Goal: Navigation & Orientation: Find specific page/section

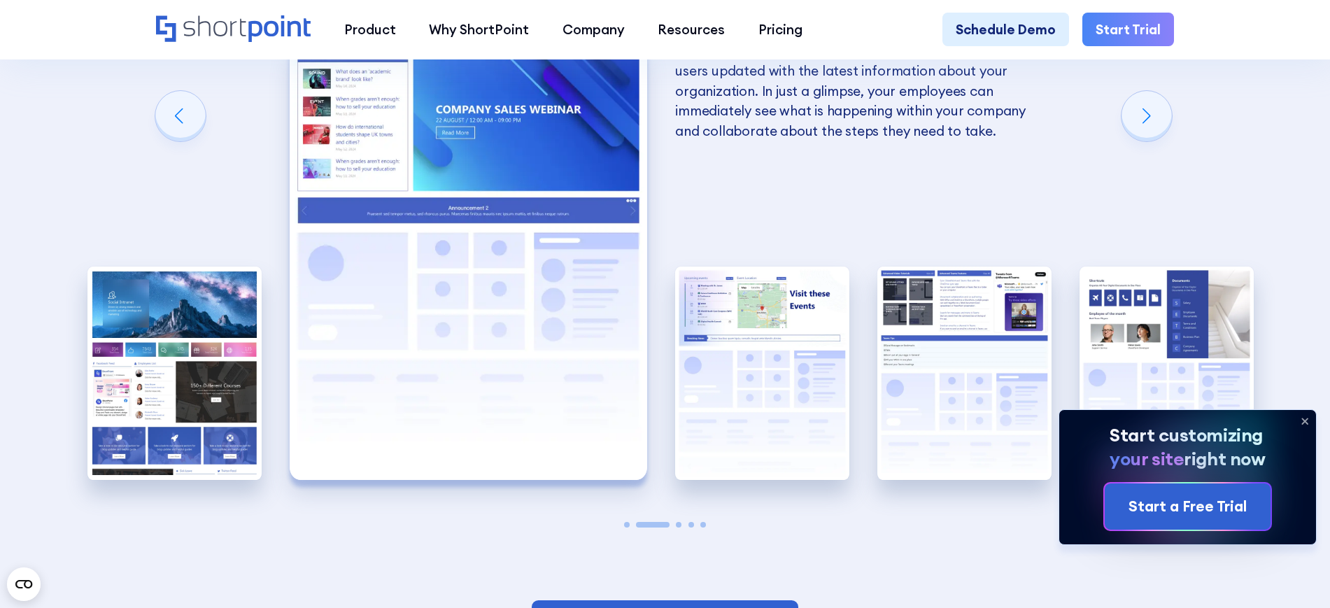
scroll to position [2799, 0]
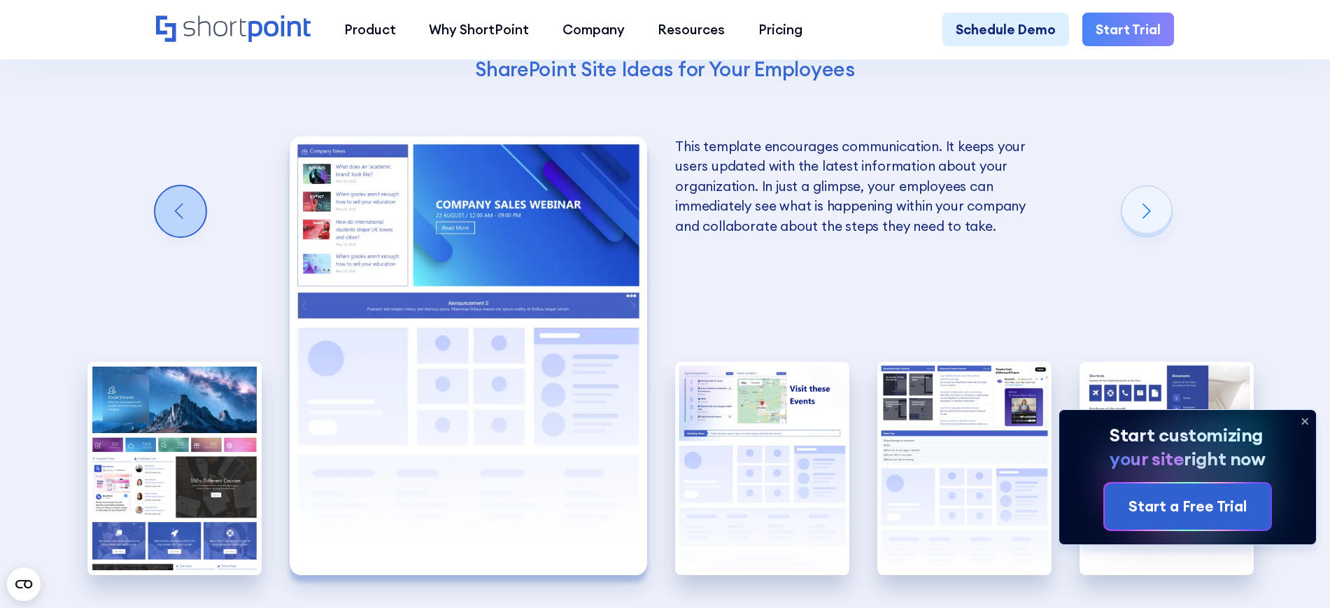
click at [190, 226] on div "Previous slide" at bounding box center [180, 211] width 50 height 50
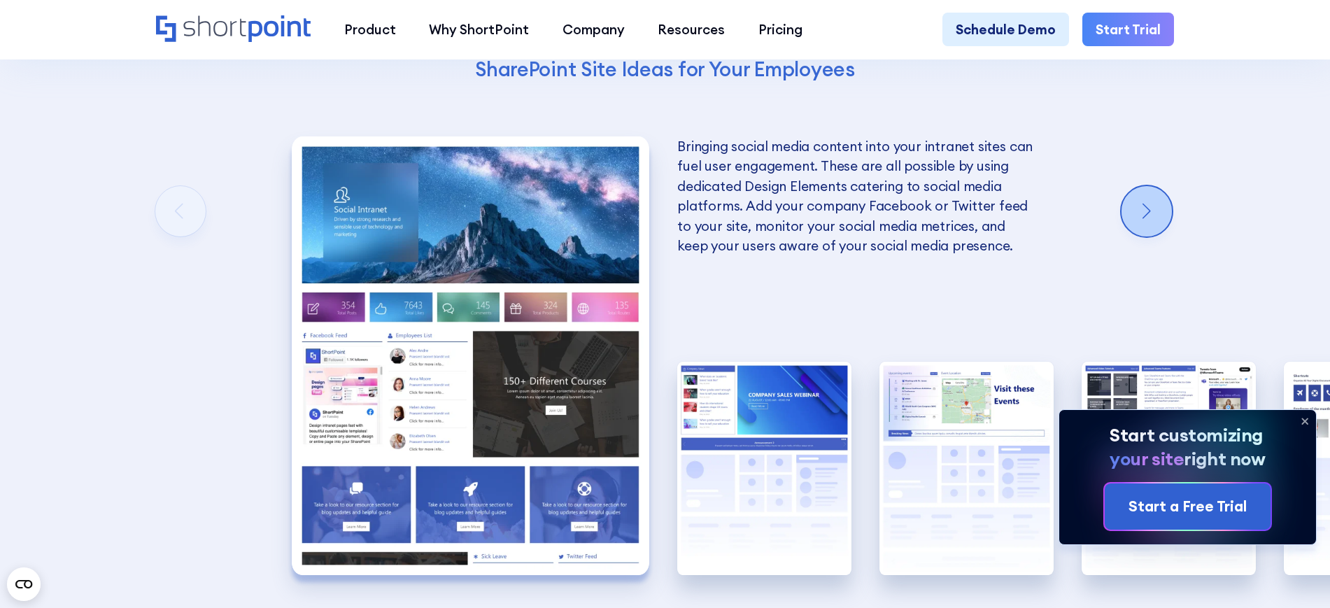
click at [1151, 237] on div "Next slide" at bounding box center [1147, 211] width 50 height 50
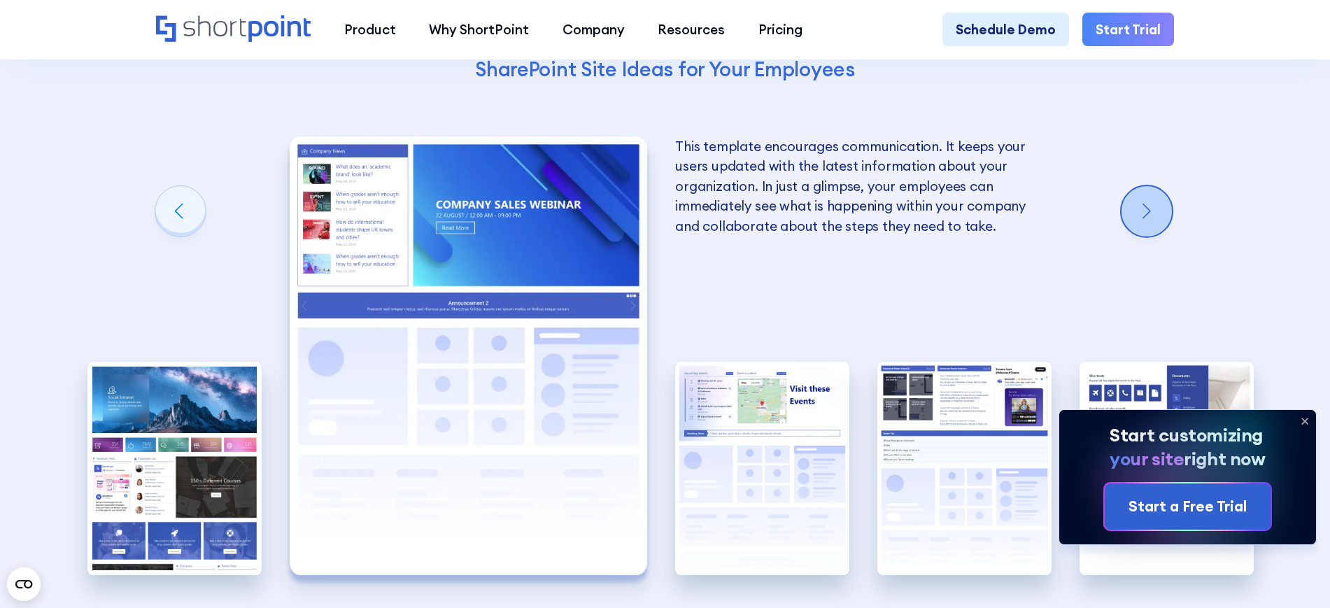
click at [1152, 237] on div "Next slide" at bounding box center [1147, 211] width 50 height 50
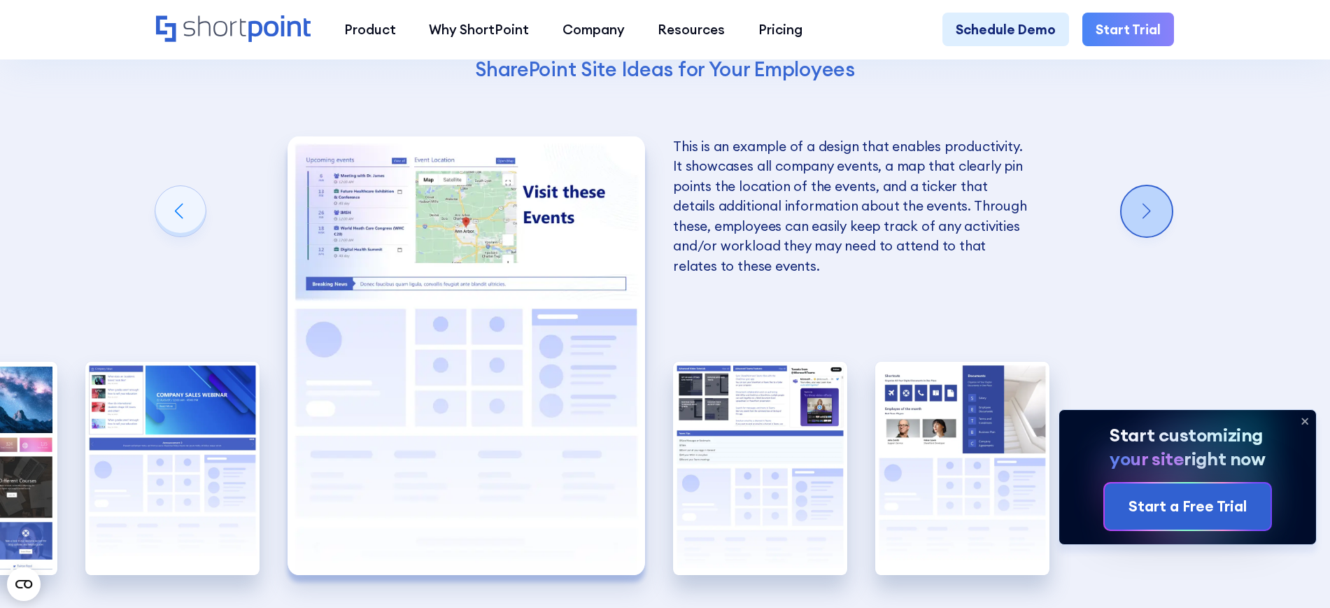
click at [1152, 237] on div "Next slide" at bounding box center [1147, 211] width 50 height 50
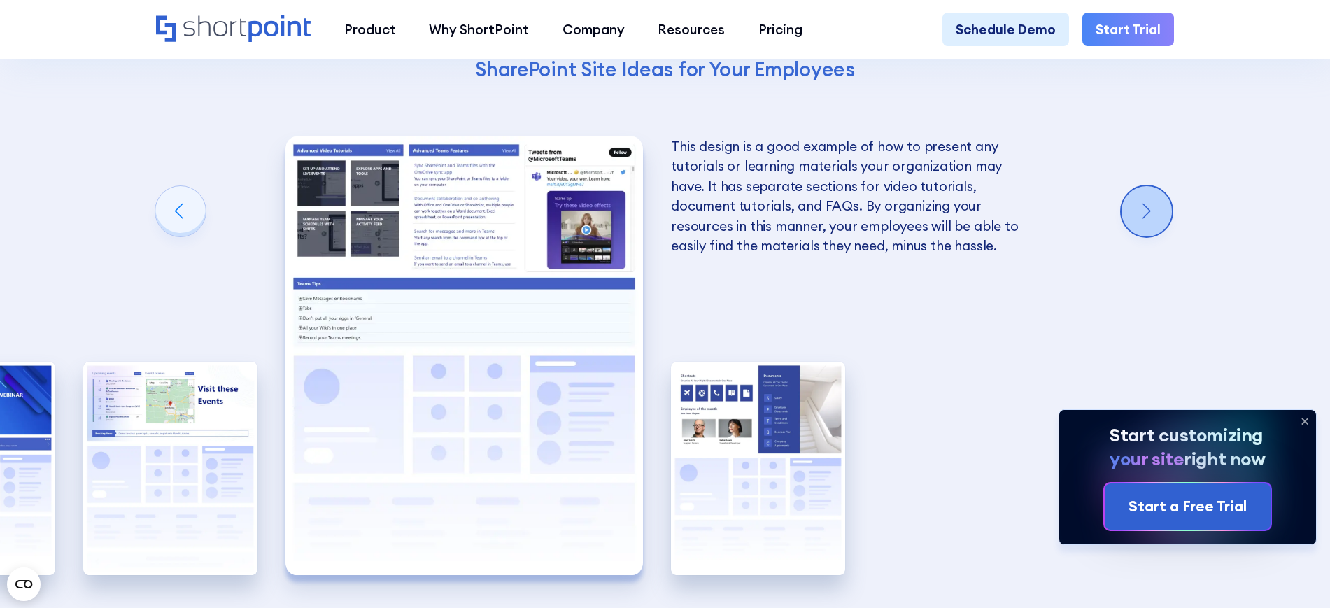
click at [1152, 237] on div "Next slide" at bounding box center [1147, 211] width 50 height 50
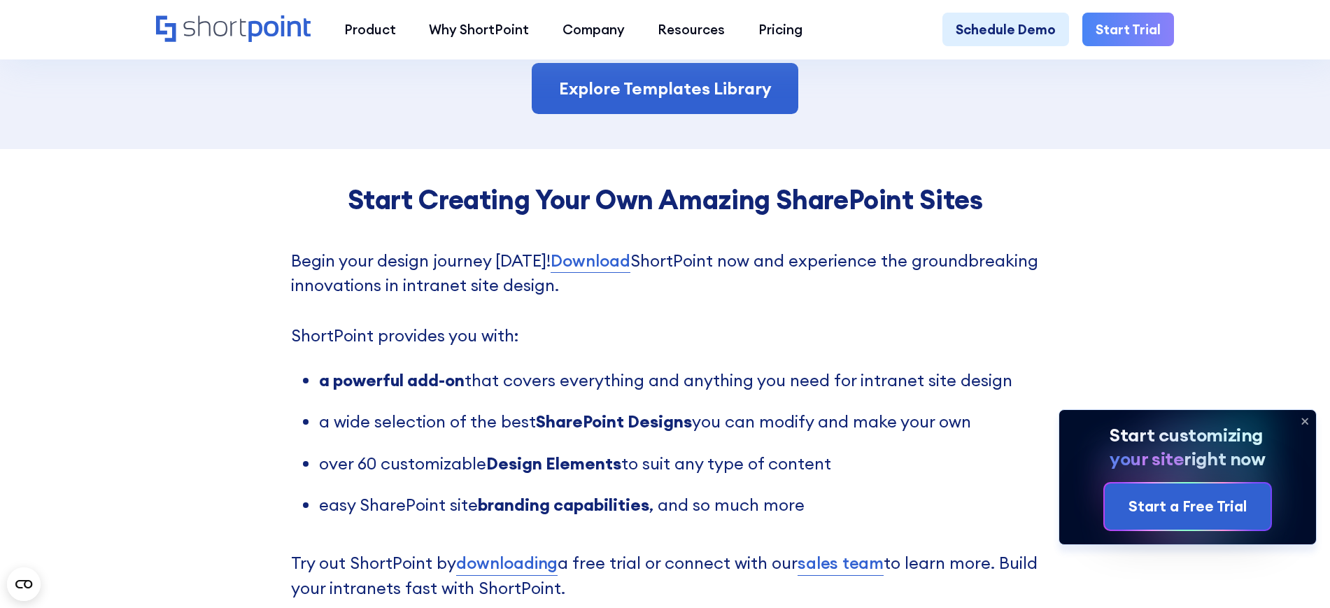
scroll to position [3324, 0]
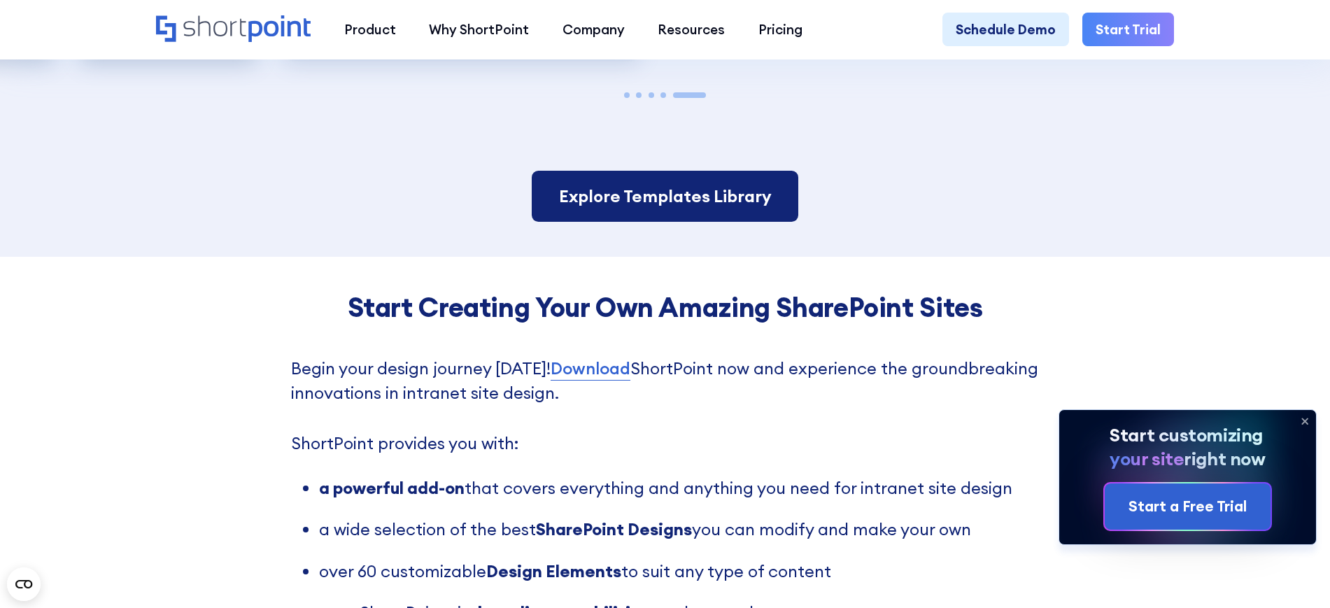
click at [601, 223] on link "Explore Templates Library" at bounding box center [665, 197] width 266 height 52
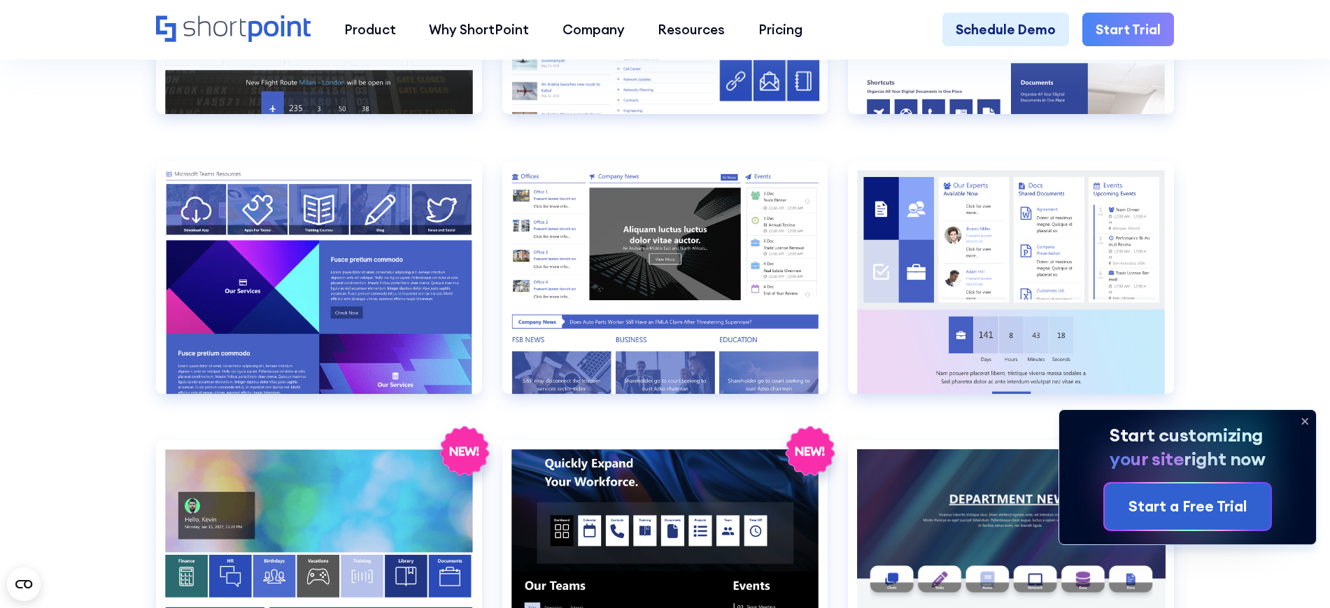
scroll to position [2274, 0]
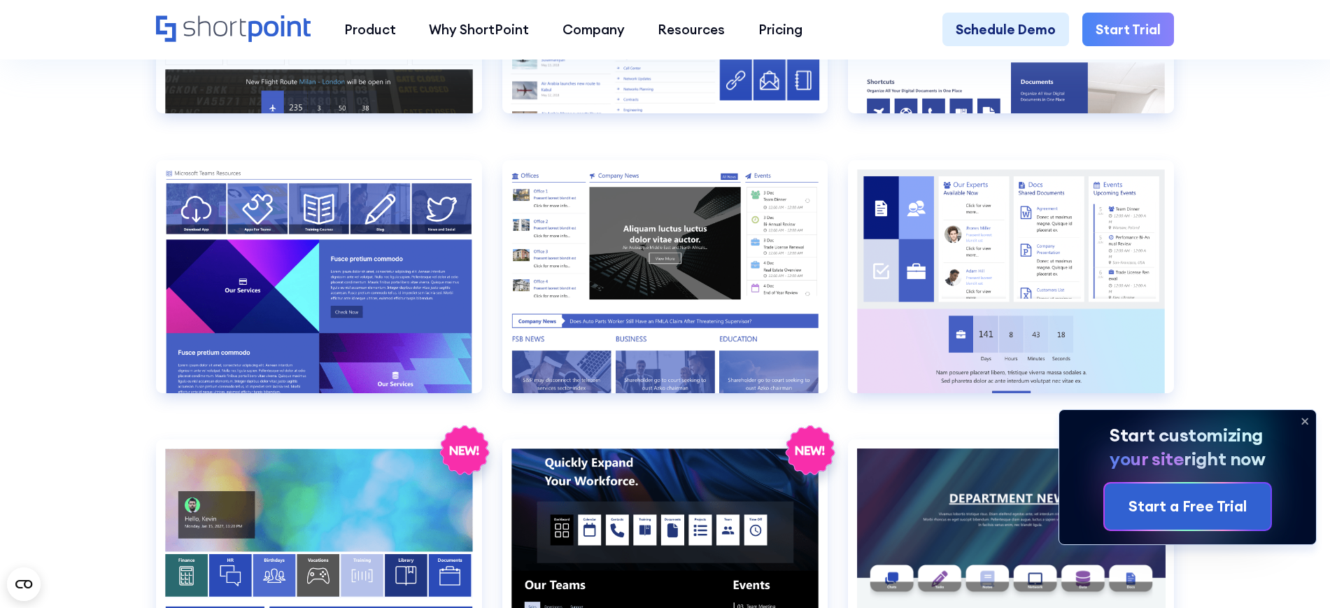
click at [84, 325] on section "SHAREPOINT INTRANET TEMPLATES Fully customizable SharePoint templates with Shor…" at bounding box center [665, 207] width 1330 height 4895
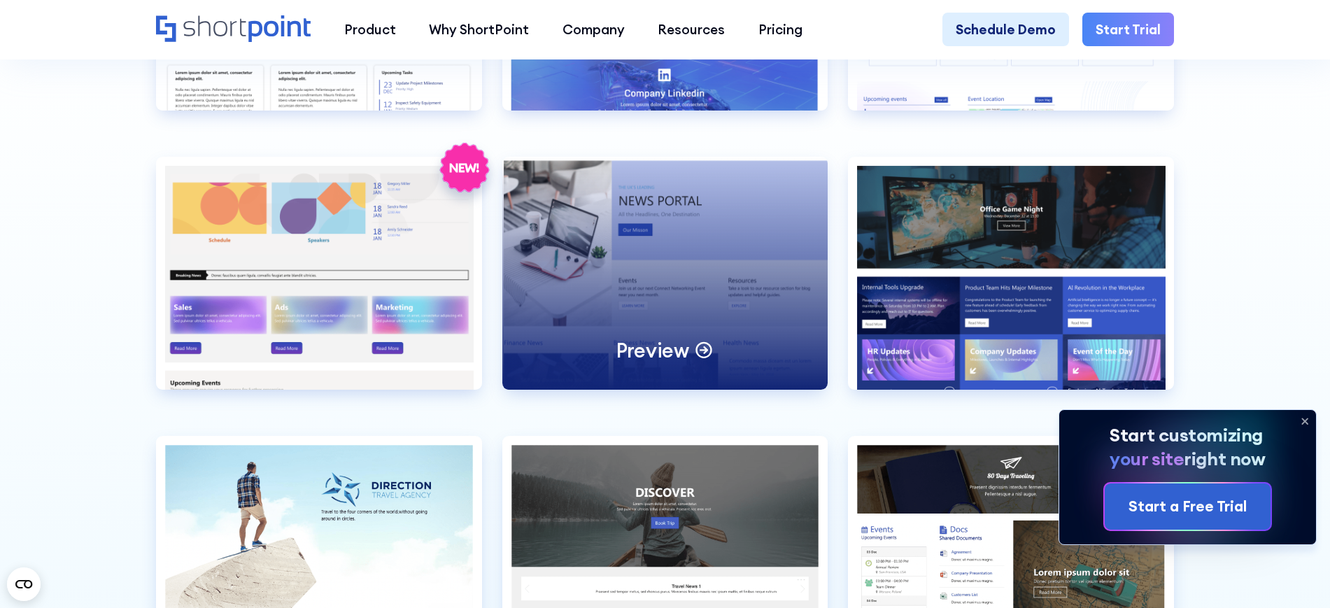
scroll to position [4023, 0]
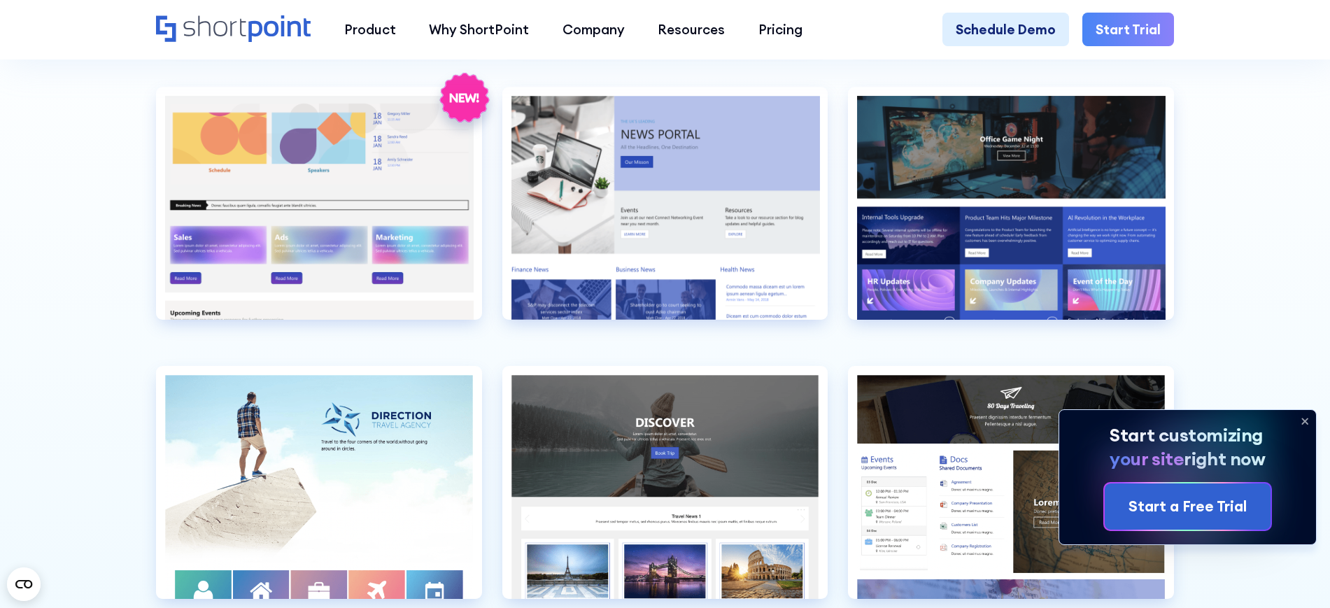
click at [1308, 421] on icon at bounding box center [1305, 421] width 22 height 22
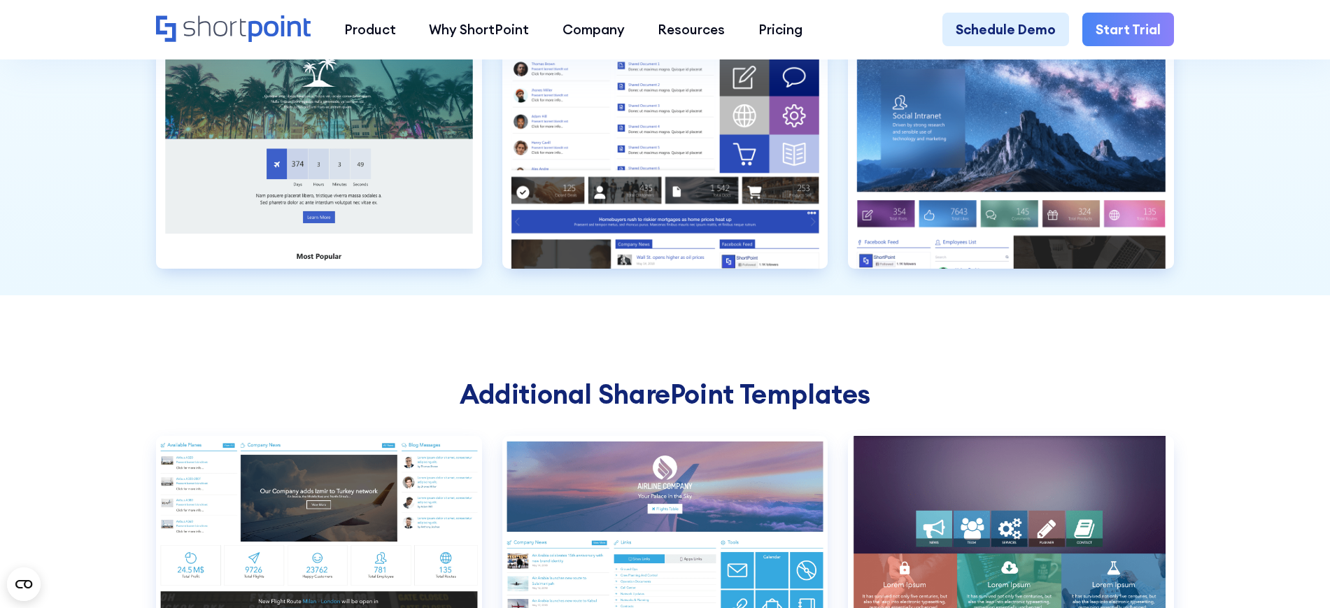
scroll to position [4636, 0]
